Goal: Information Seeking & Learning: Check status

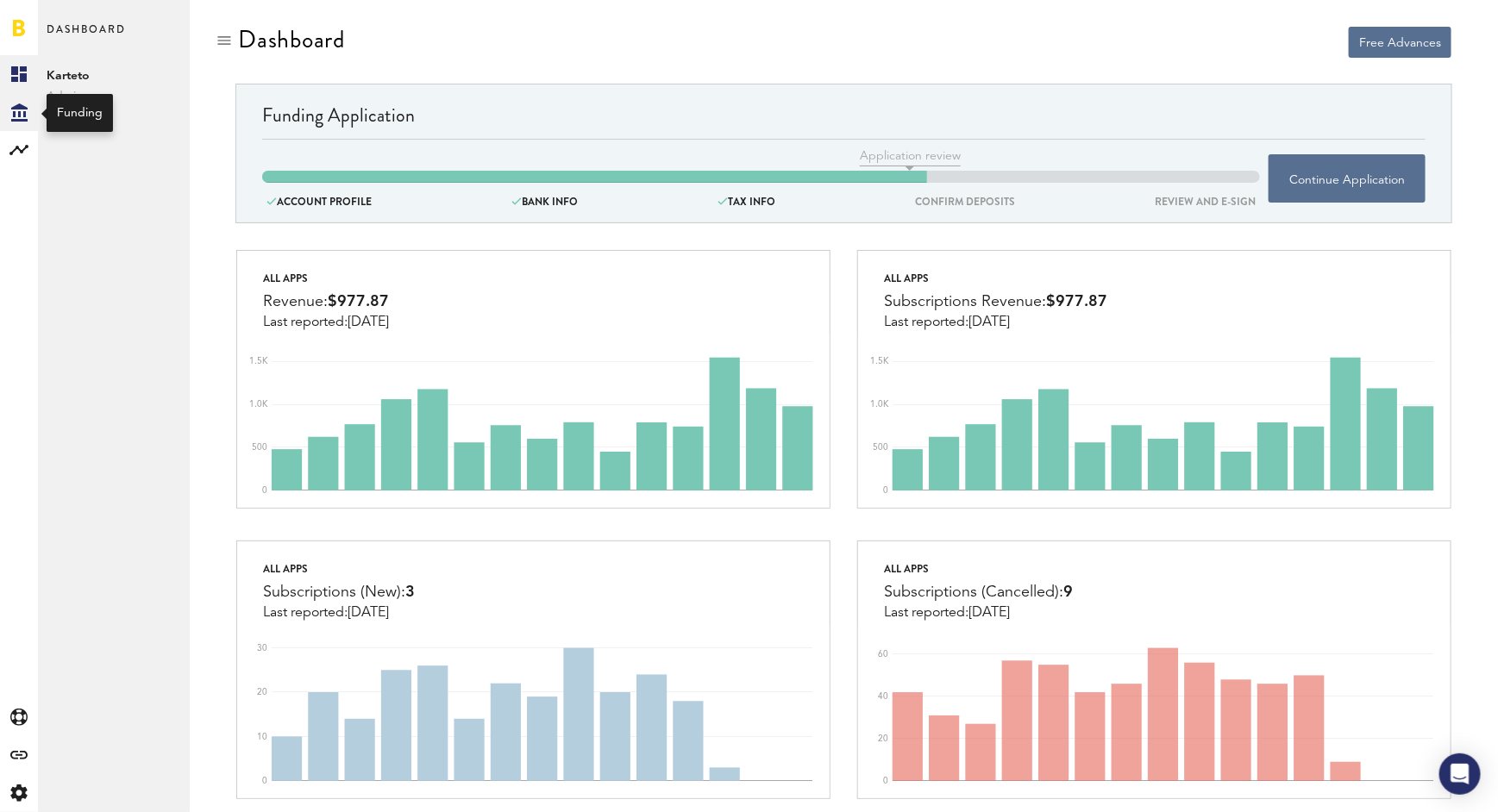
click at [24, 107] on icon at bounding box center [19, 112] width 17 height 19
click at [19, 79] on rect at bounding box center [19, 73] width 20 height 20
click at [16, 148] on icon at bounding box center [19, 150] width 19 height 11
click at [95, 68] on link "Monetization" at bounding box center [114, 74] width 152 height 38
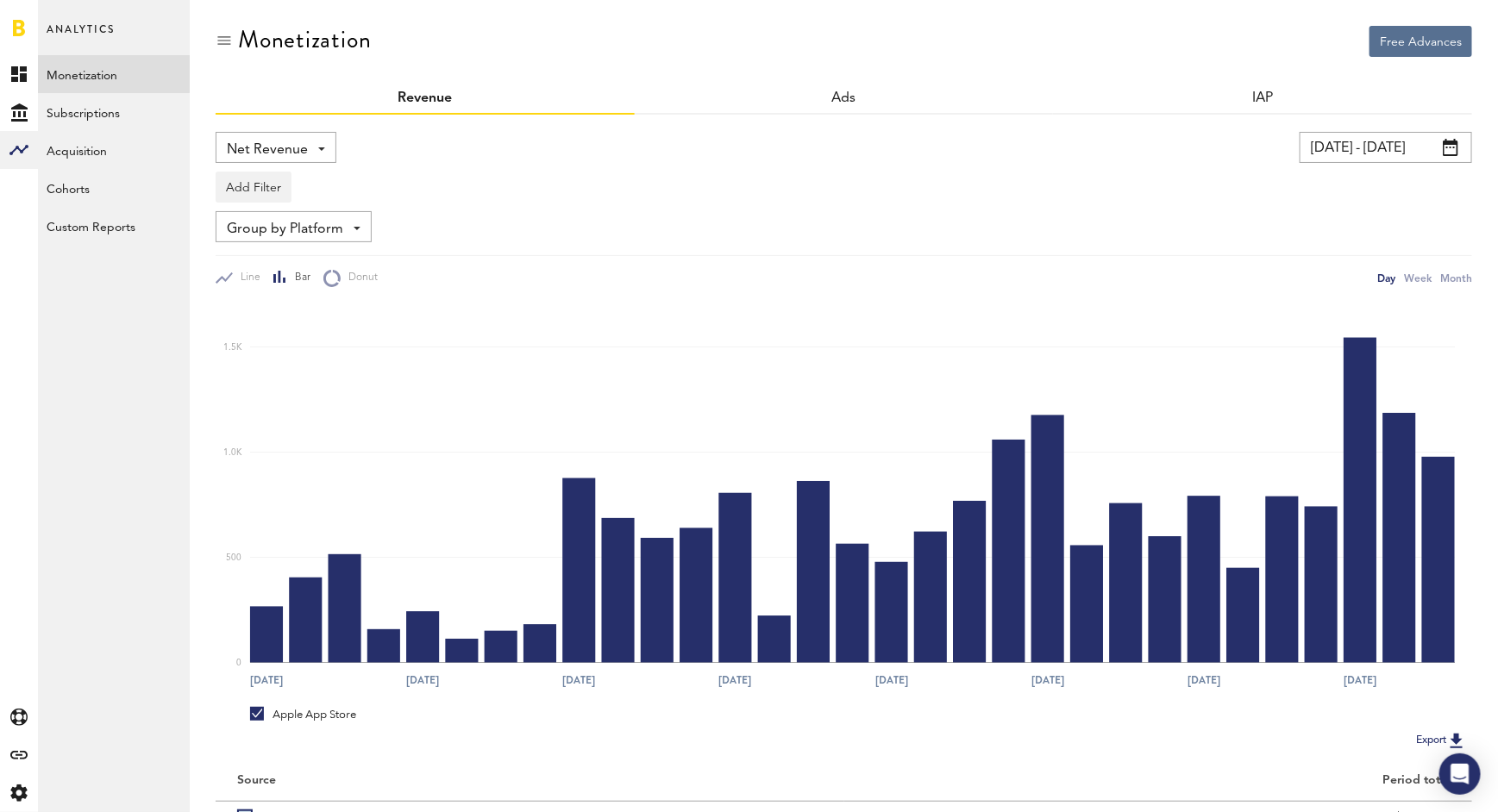
click at [1453, 144] on span at bounding box center [1450, 147] width 16 height 18
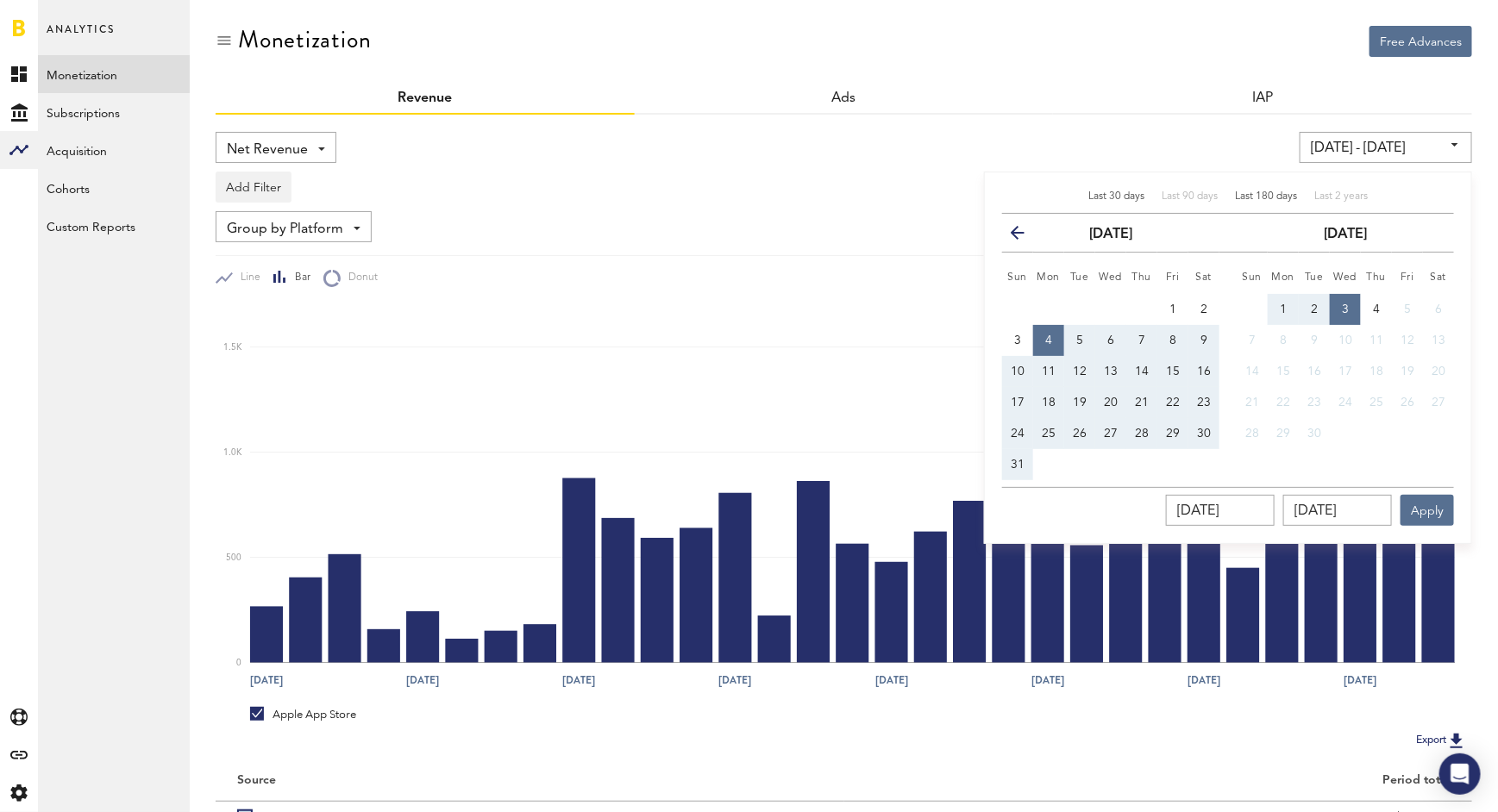
click at [1262, 197] on span "Last 180 days" at bounding box center [1266, 196] width 62 height 11
type input "[DATE] - [DATE]"
type input "[DATE]"
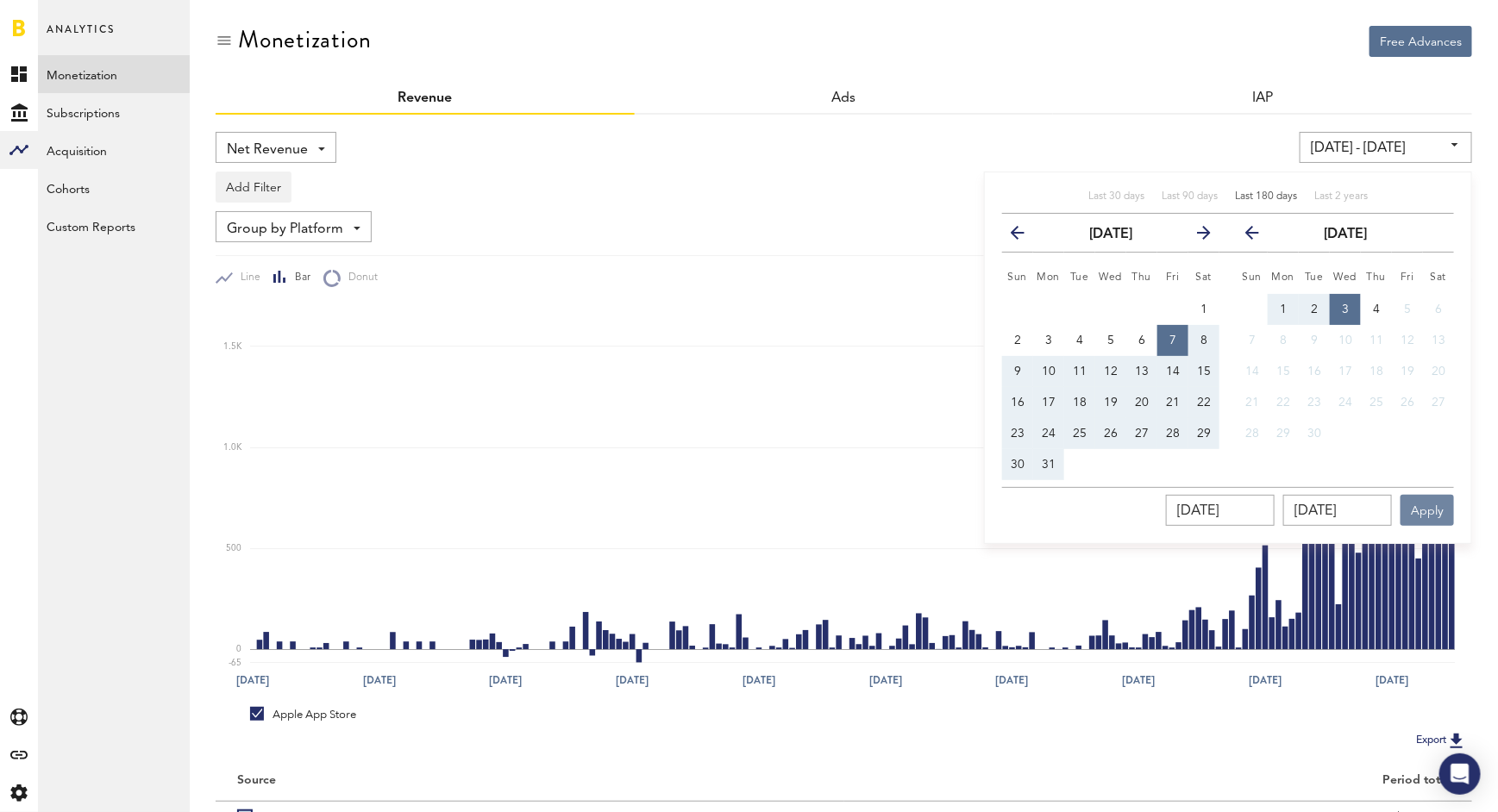
click at [1423, 518] on button "Apply" at bounding box center [1427, 511] width 54 height 31
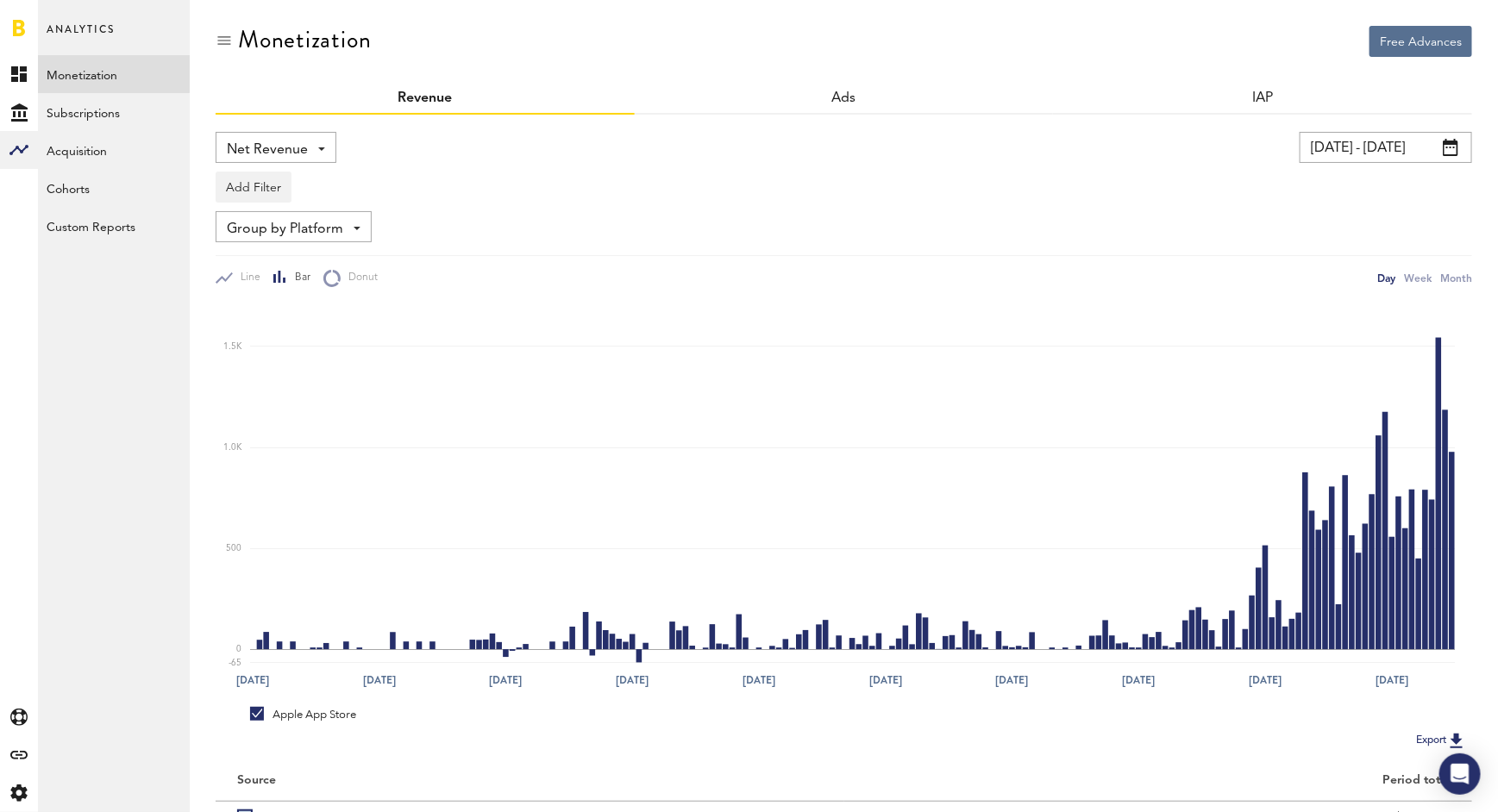
click at [1453, 734] on img at bounding box center [1456, 740] width 20 height 20
